Goal: Transaction & Acquisition: Purchase product/service

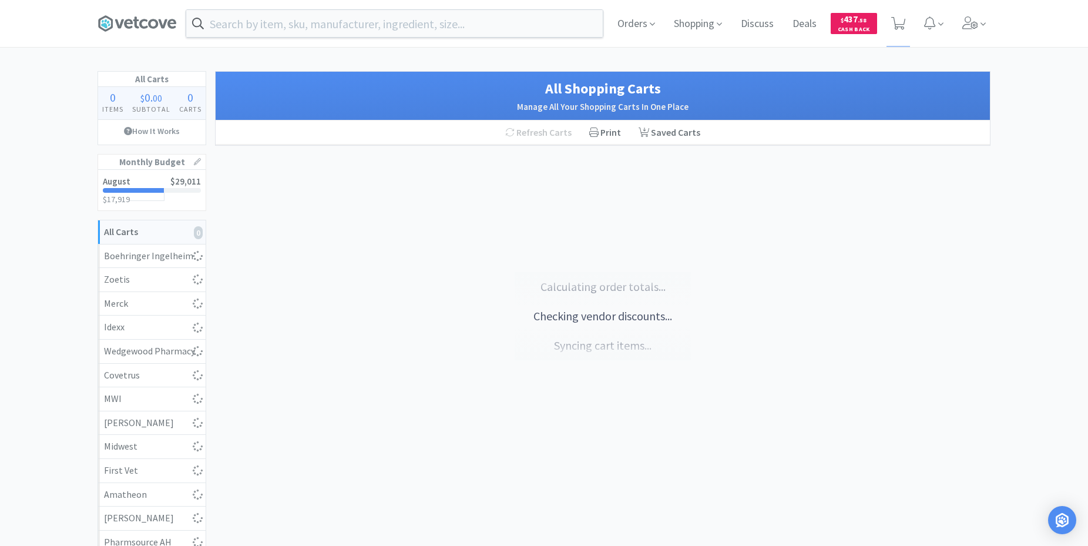
select select "1"
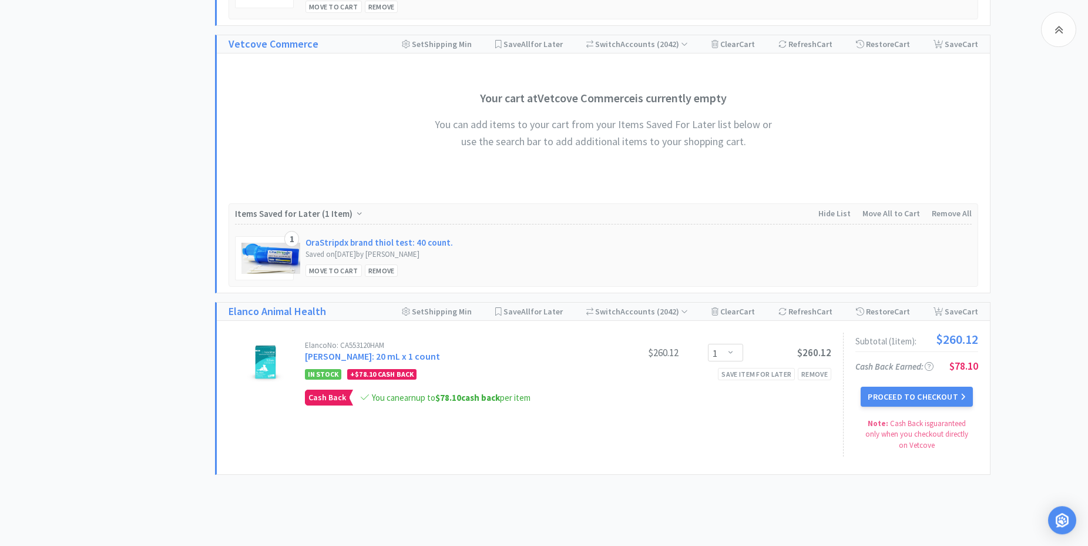
scroll to position [719, 0]
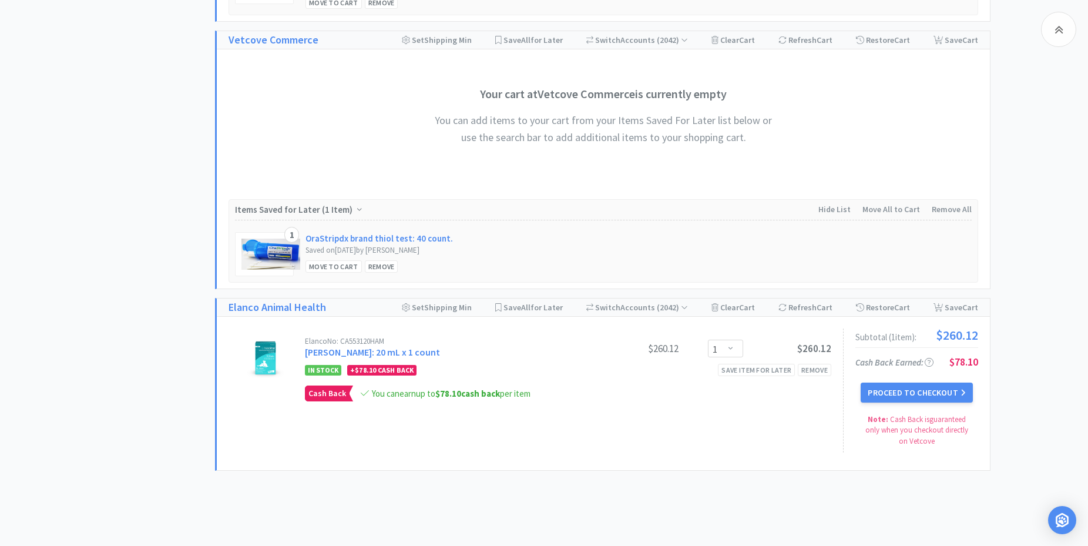
click at [266, 355] on img at bounding box center [265, 357] width 41 height 41
click at [359, 350] on link "[PERSON_NAME]: 20 mL x 1 count" at bounding box center [372, 352] width 135 height 12
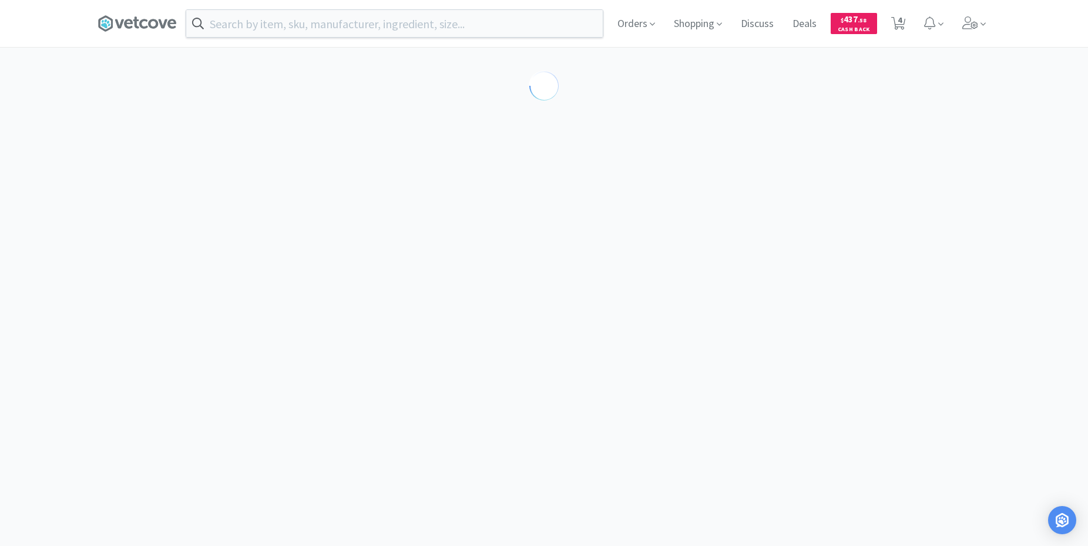
select select "756935"
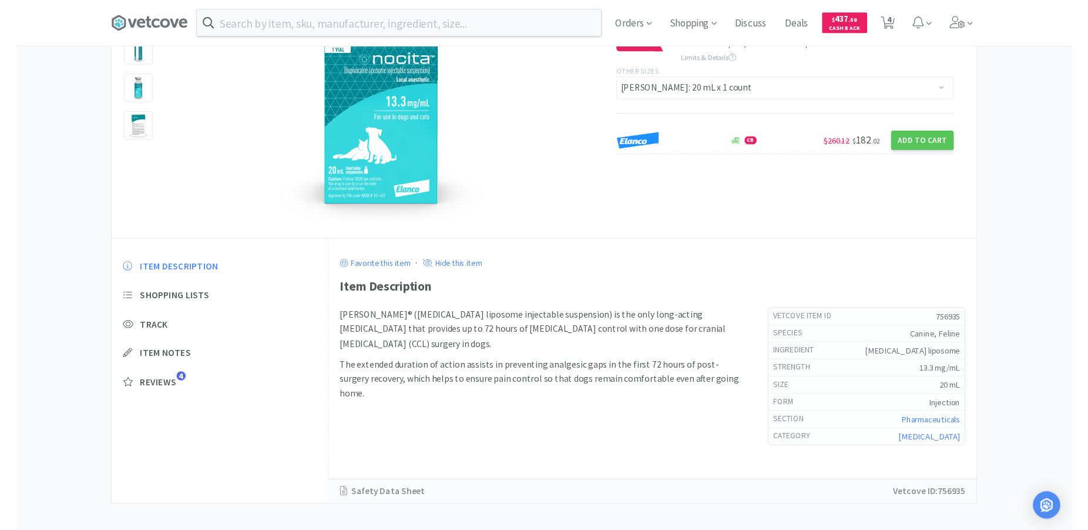
scroll to position [126, 0]
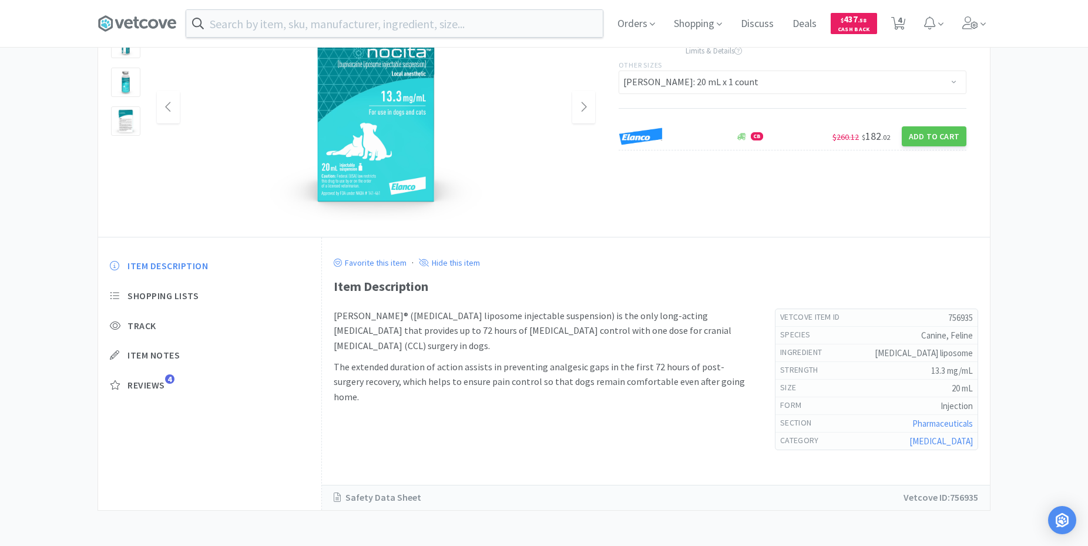
click at [397, 152] on img at bounding box center [376, 107] width 235 height 235
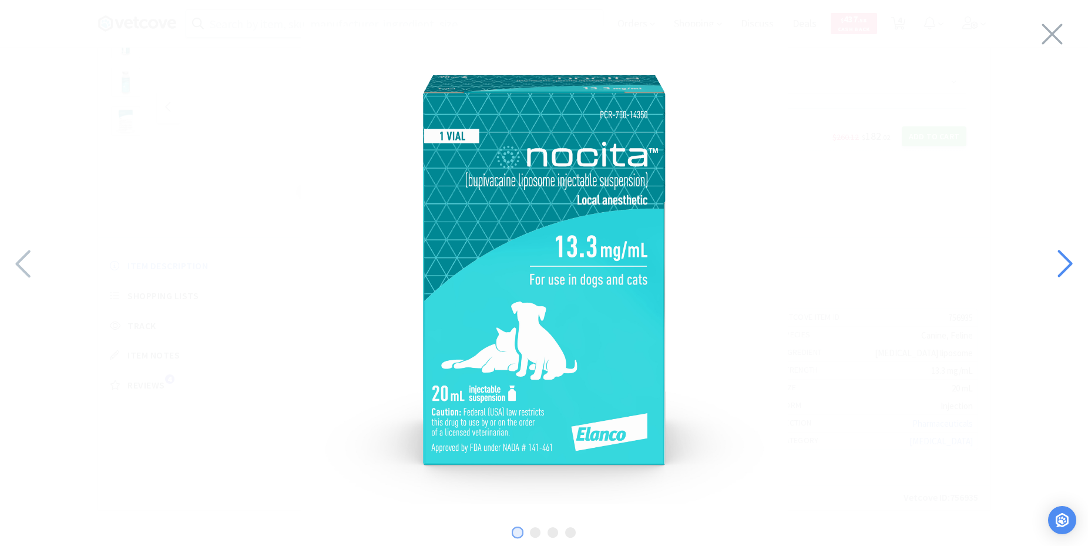
click at [1067, 261] on icon at bounding box center [1065, 264] width 15 height 28
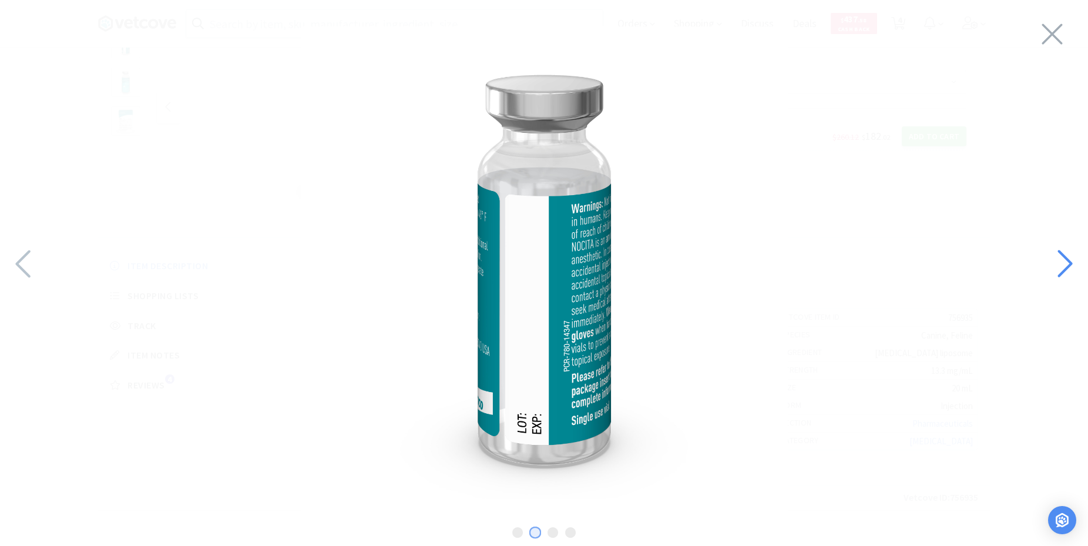
click at [1067, 261] on icon at bounding box center [1065, 264] width 15 height 28
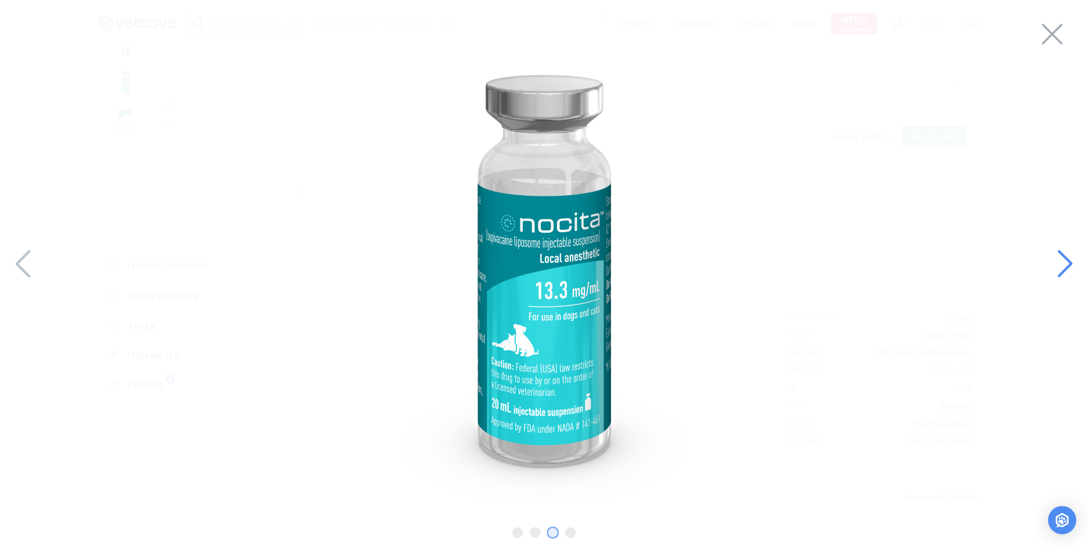
click at [1067, 261] on icon at bounding box center [1065, 264] width 15 height 28
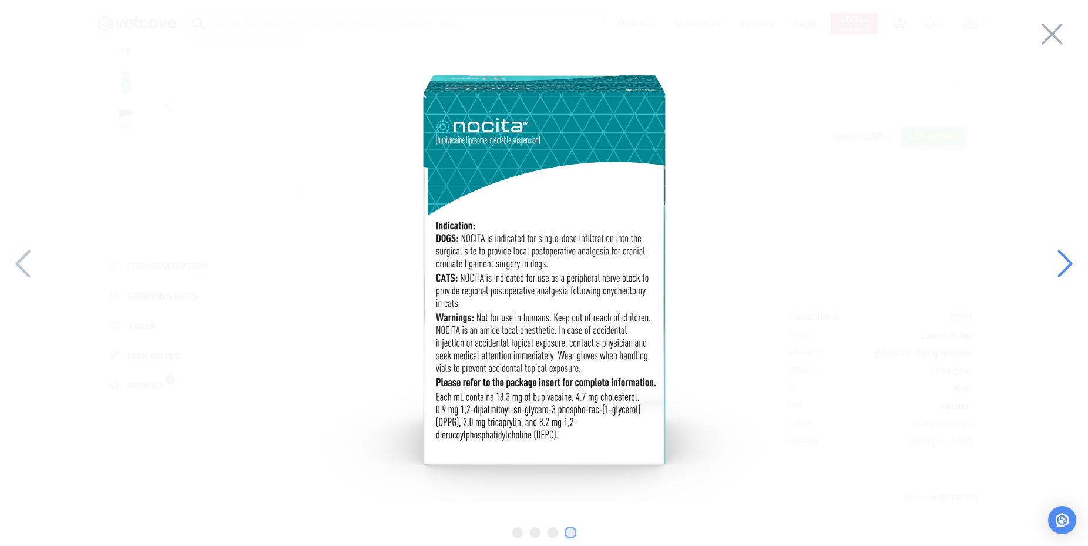
click at [1061, 266] on icon at bounding box center [1064, 264] width 25 height 40
